Goal: Task Accomplishment & Management: Use online tool/utility

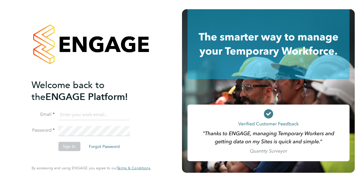
type input "iulian.ardeleanu@vistry.co.uk"
click at [64, 144] on button "Sign In" at bounding box center [69, 146] width 22 height 9
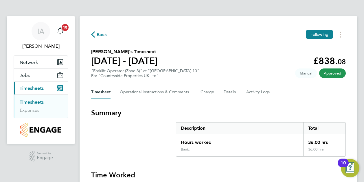
click at [31, 100] on link "Timesheets" at bounding box center [32, 101] width 24 height 5
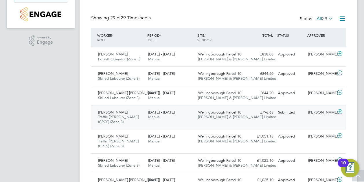
click at [192, 114] on div "25 - 31 Aug 2025 Manual" at bounding box center [171, 115] width 50 height 14
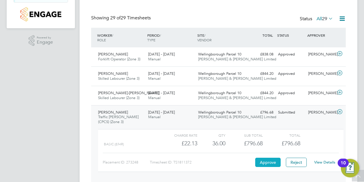
click at [268, 162] on button "Approve" at bounding box center [267, 162] width 25 height 9
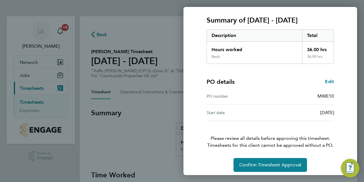
scroll to position [78, 0]
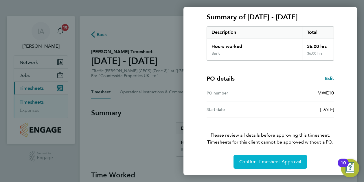
click at [268, 160] on span "Confirm Timesheet Approval" at bounding box center [270, 162] width 62 height 6
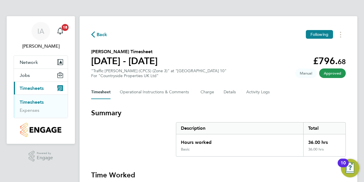
click at [35, 101] on link "Timesheets" at bounding box center [32, 101] width 24 height 5
